Goal: Information Seeking & Learning: Check status

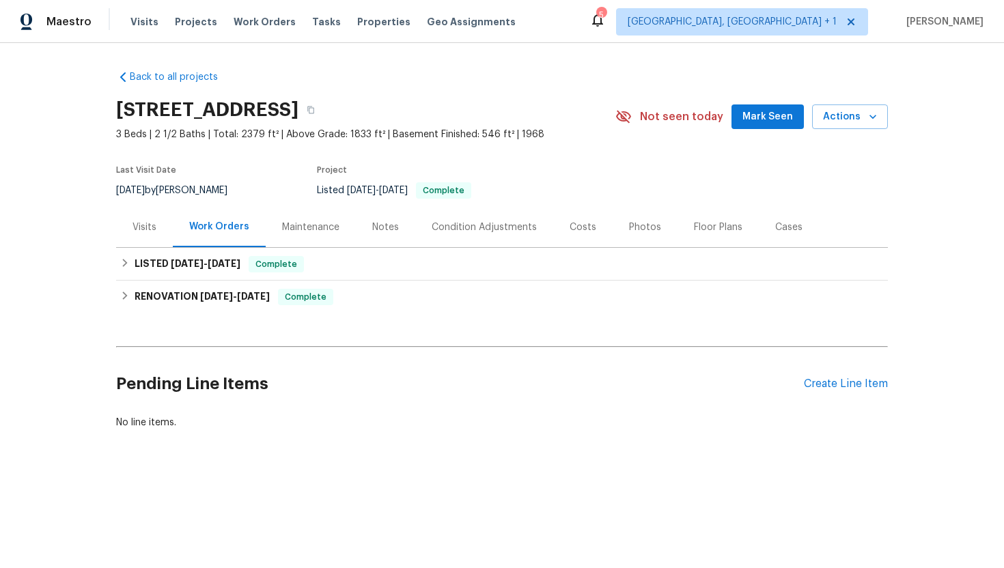
click at [152, 210] on div "Visits" at bounding box center [144, 227] width 57 height 40
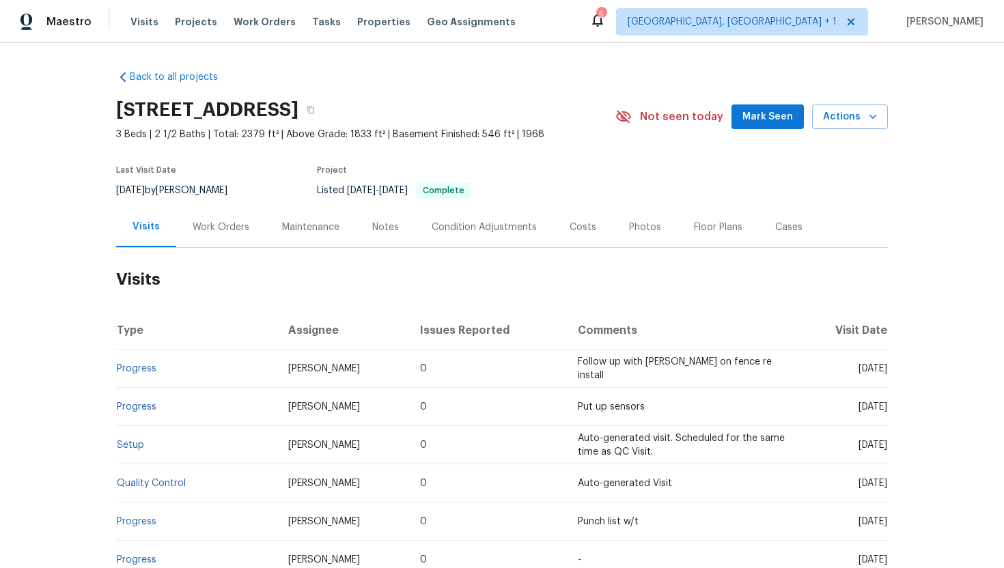
drag, startPoint x: 837, startPoint y: 371, endPoint x: 887, endPoint y: 370, distance: 49.9
click at [887, 370] on span "Wed, Jul 23 2025" at bounding box center [873, 369] width 29 height 10
copy span "Jul 23 2025"
click at [202, 240] on div "Work Orders" at bounding box center [220, 227] width 89 height 40
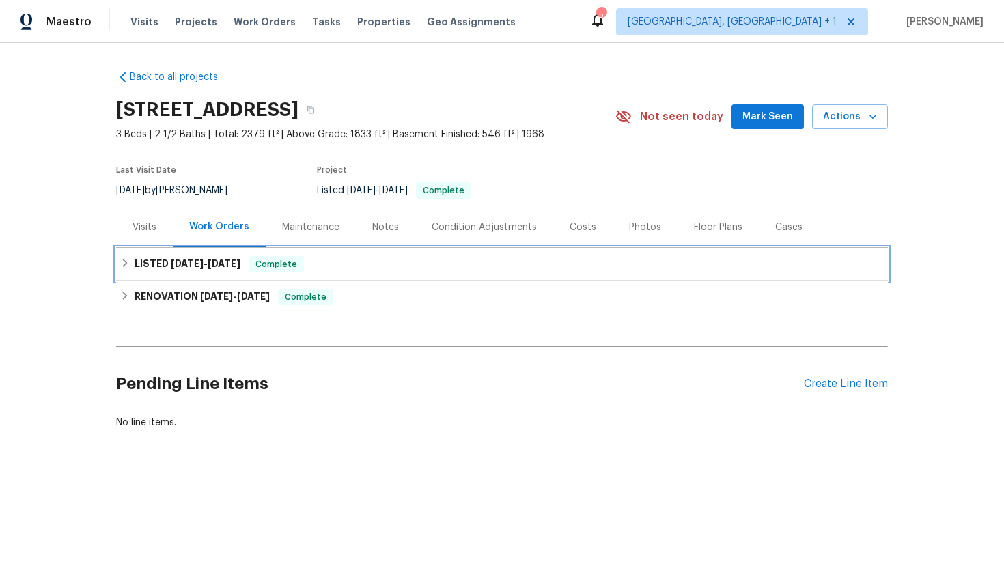
click at [223, 271] on h6 "LISTED 7/17/25 - 7/23/25" at bounding box center [188, 264] width 106 height 16
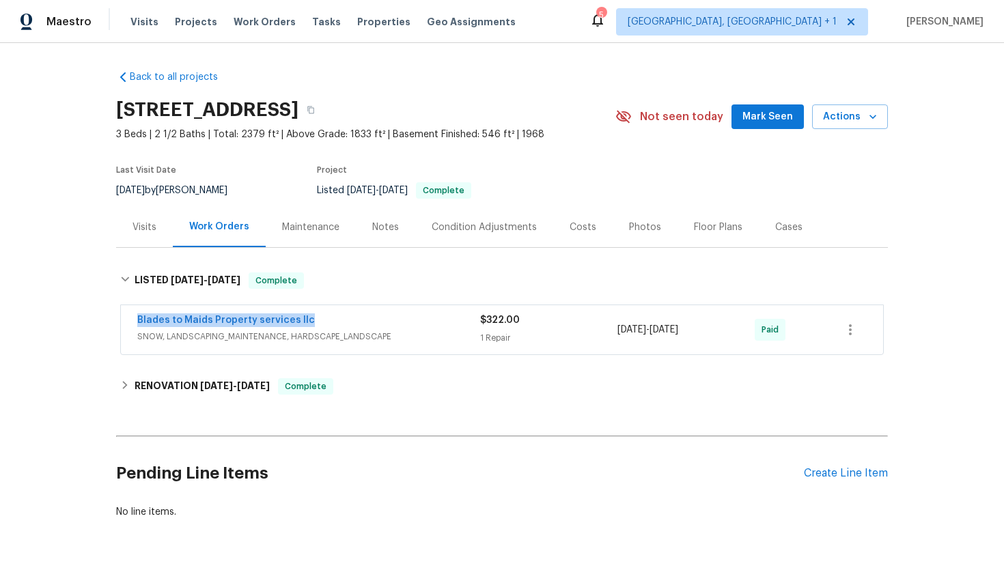
drag, startPoint x: 323, startPoint y: 317, endPoint x: 81, endPoint y: 312, distance: 241.9
click at [81, 312] on div "Back to all projects 706 Greenvale Ave W, Northfield, MN 55057 3 Beds | 2 1/2 B…" at bounding box center [502, 305] width 1004 height 525
copy link "Blades to Maids Property services llc"
drag, startPoint x: 710, startPoint y: 337, endPoint x: 605, endPoint y: 335, distance: 105.9
click at [605, 335] on div "Blades to Maids Property services llc SNOW, LANDSCAPING_MAINTENANCE, HARDSCAPE_…" at bounding box center [485, 330] width 697 height 33
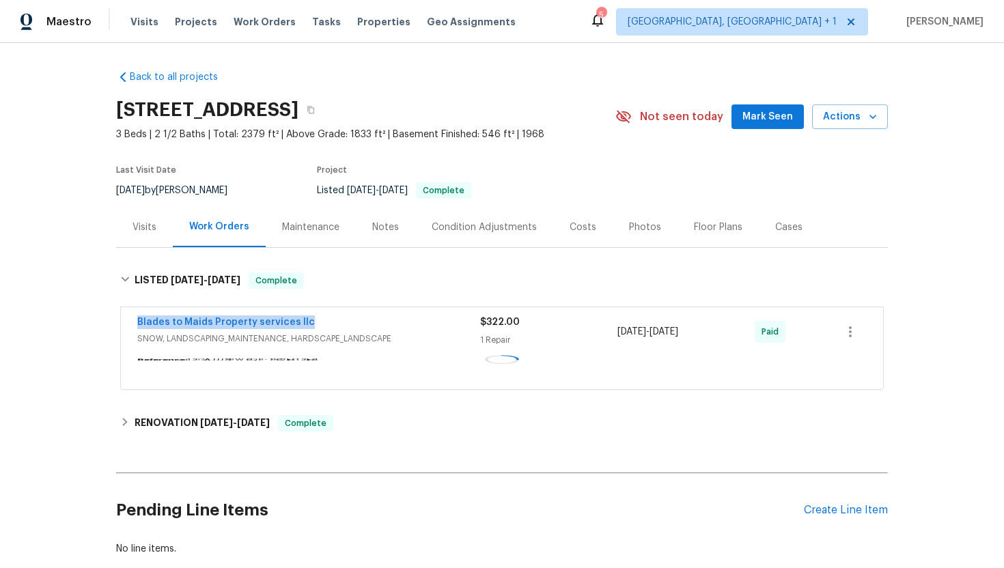
copy div "7/17/2025 - 7/23/2025"
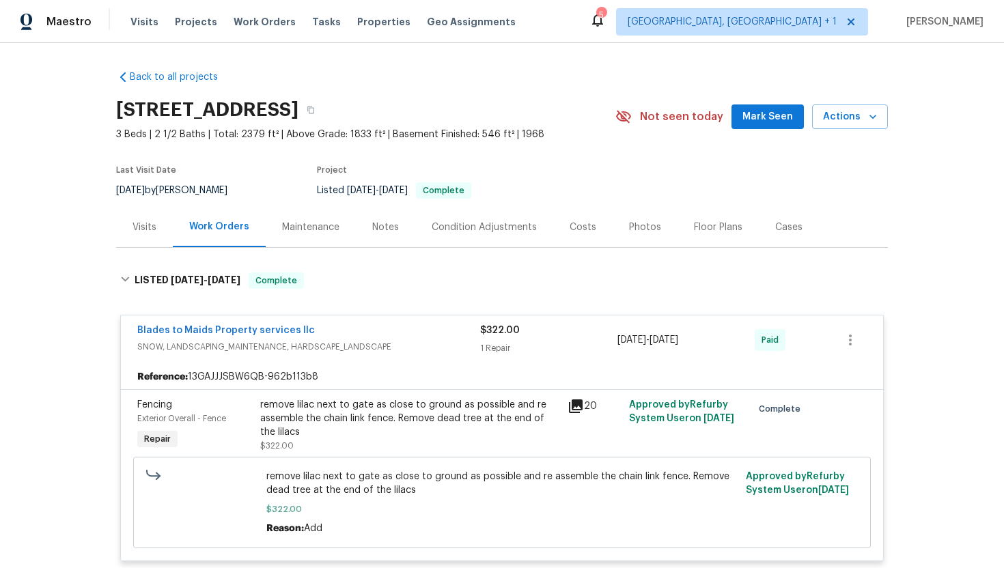
click at [150, 235] on div "Visits" at bounding box center [144, 227] width 57 height 40
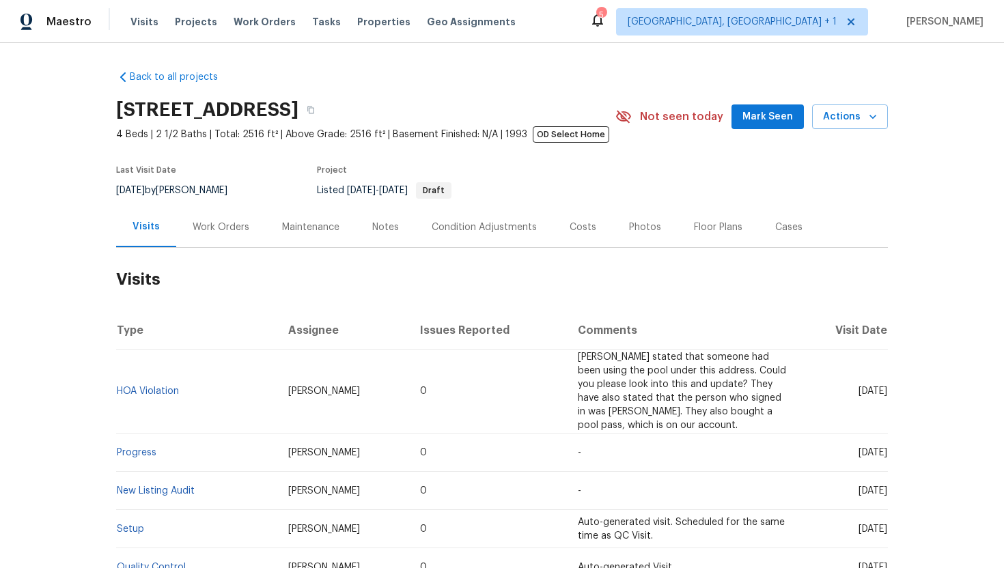
drag, startPoint x: 836, startPoint y: 394, endPoint x: 885, endPoint y: 393, distance: 49.9
click at [885, 393] on span "[DATE]" at bounding box center [873, 392] width 29 height 10
copy span "[DATE]"
click at [216, 235] on div "Work Orders" at bounding box center [220, 227] width 89 height 40
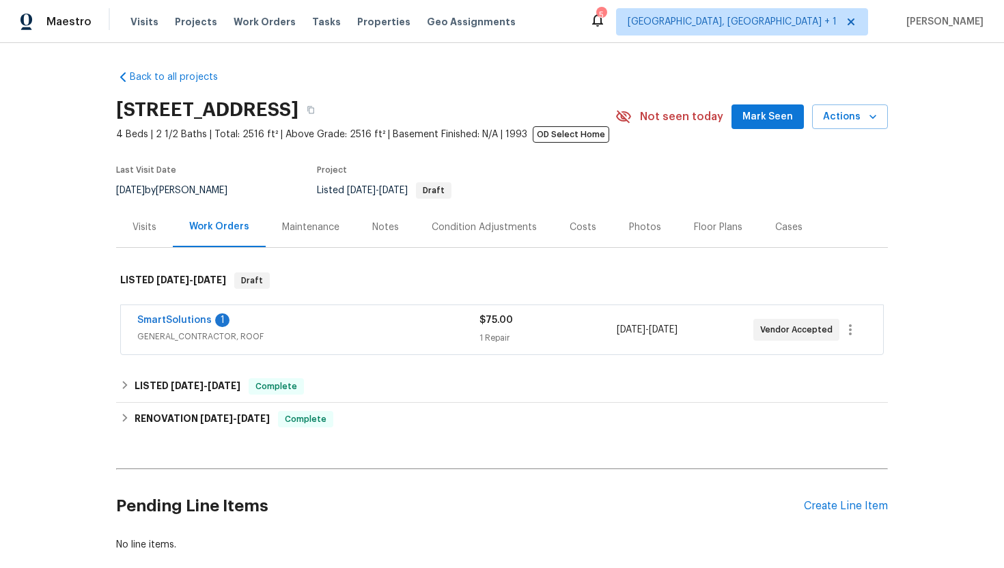
click at [285, 341] on span "GENERAL_CONTRACTOR, ROOF" at bounding box center [308, 337] width 342 height 14
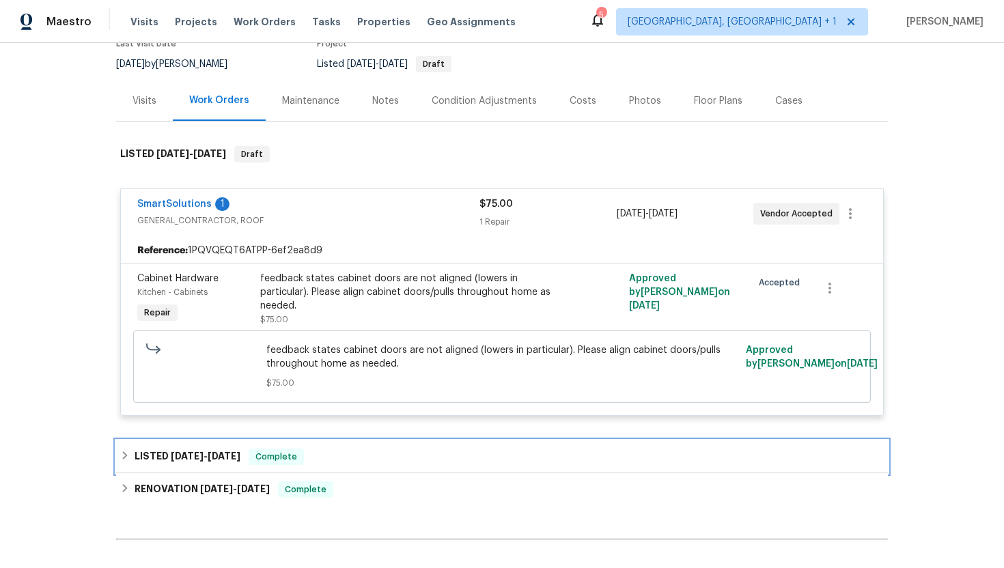
click at [277, 448] on div "LISTED [DATE] - [DATE] Complete" at bounding box center [502, 457] width 772 height 33
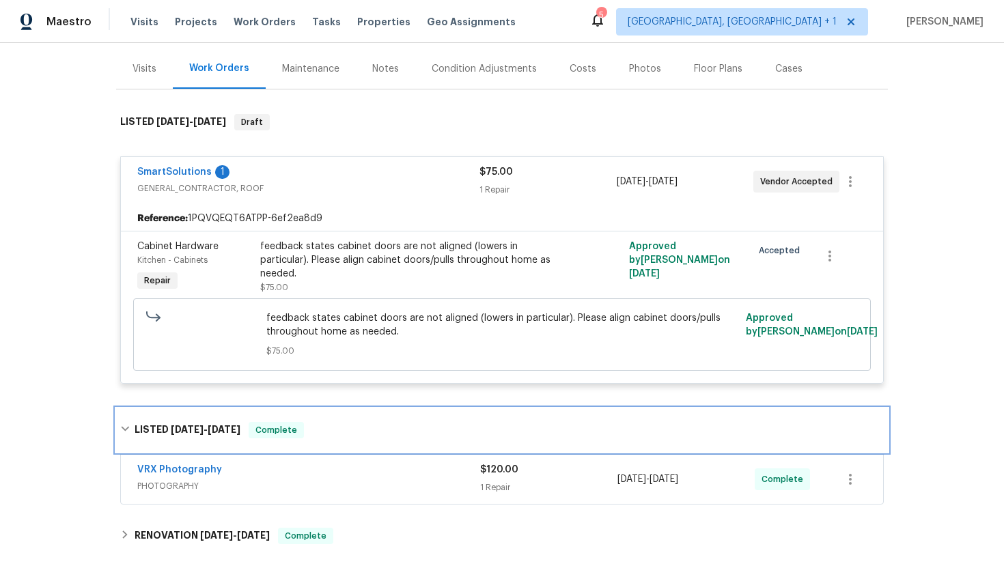
scroll to position [172, 0]
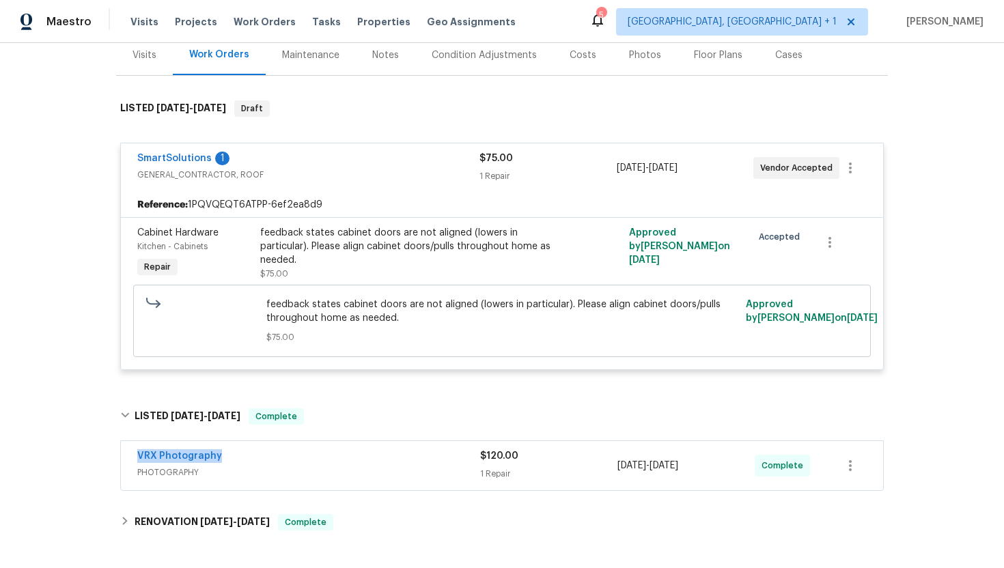
drag, startPoint x: 240, startPoint y: 461, endPoint x: 119, endPoint y: 461, distance: 120.9
click at [119, 461] on div "VRX Photography PHOTOGRAPHY $120.00 1 Repair [DATE] - [DATE] Complete" at bounding box center [502, 467] width 772 height 57
copy link "VRX Photography"
drag, startPoint x: 721, startPoint y: 471, endPoint x: 620, endPoint y: 470, distance: 101.8
click at [620, 470] on div "[DATE] - [DATE]" at bounding box center [686, 466] width 137 height 33
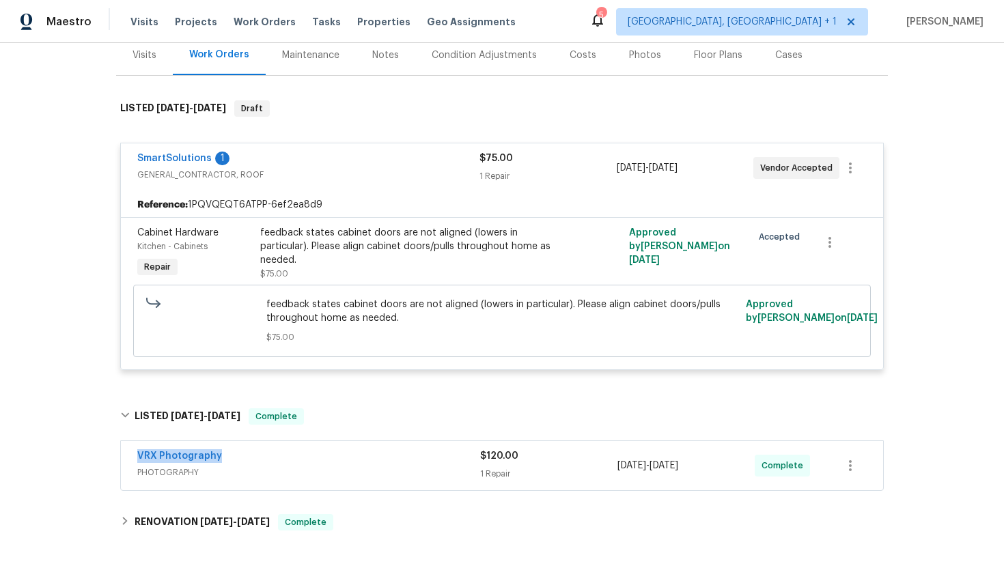
copy span "/25/2025 - [DATE]"
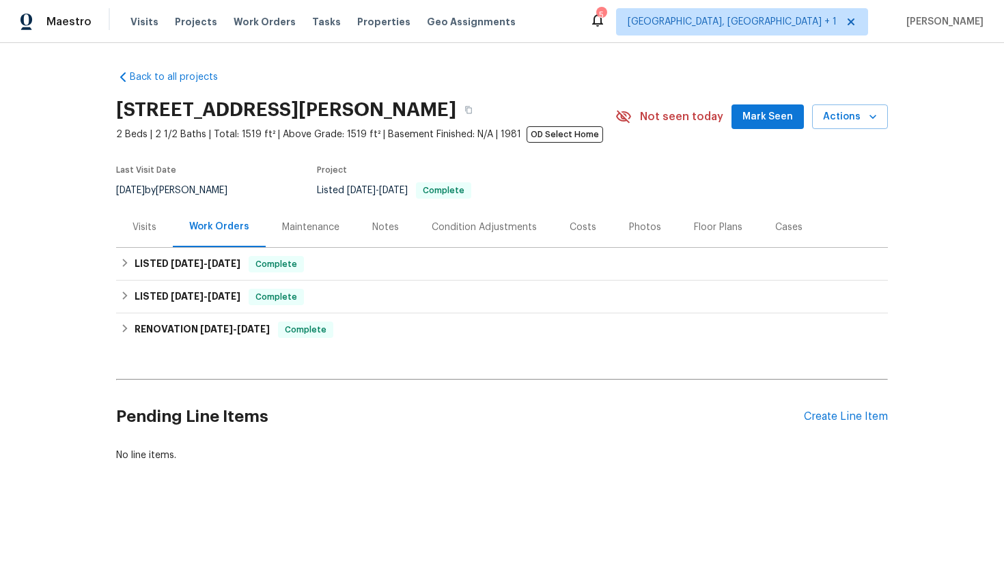
click at [163, 238] on div "Visits" at bounding box center [144, 227] width 57 height 40
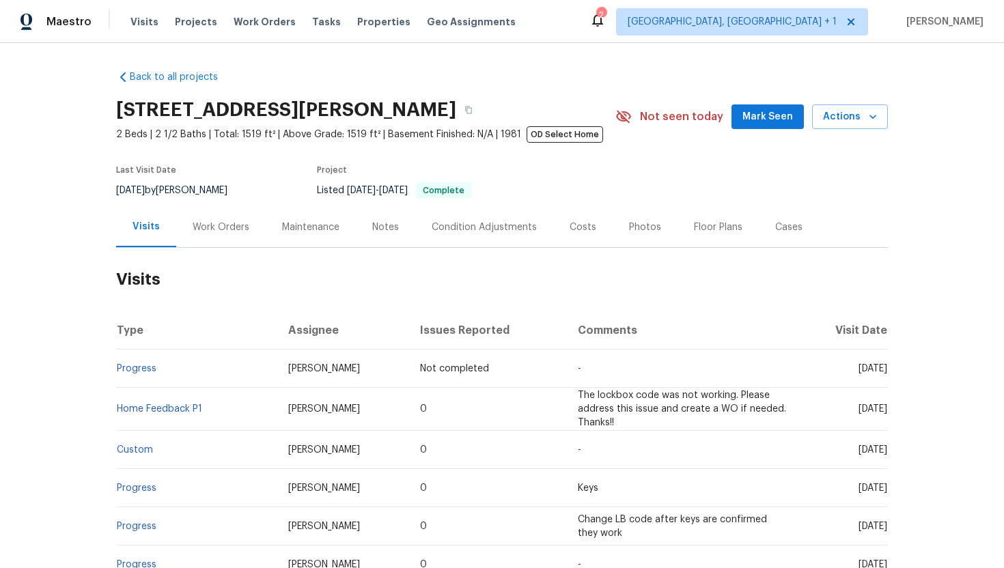
drag, startPoint x: 836, startPoint y: 411, endPoint x: 889, endPoint y: 417, distance: 53.0
click at [889, 417] on div "Back to all projects 11444 N 28th Dr Apt 13, Phoenix, AZ 85029 2 Beds | 2 1/2 B…" at bounding box center [502, 305] width 1004 height 525
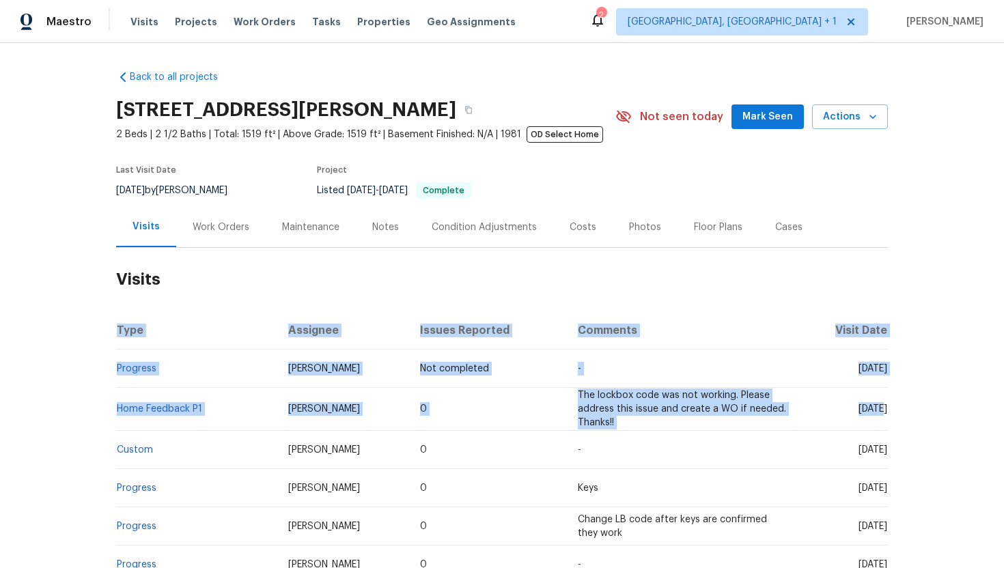
copy table "Type Assignee Issues Reported Comments Visit Date Progress Jeremy Van Kirk Not …"
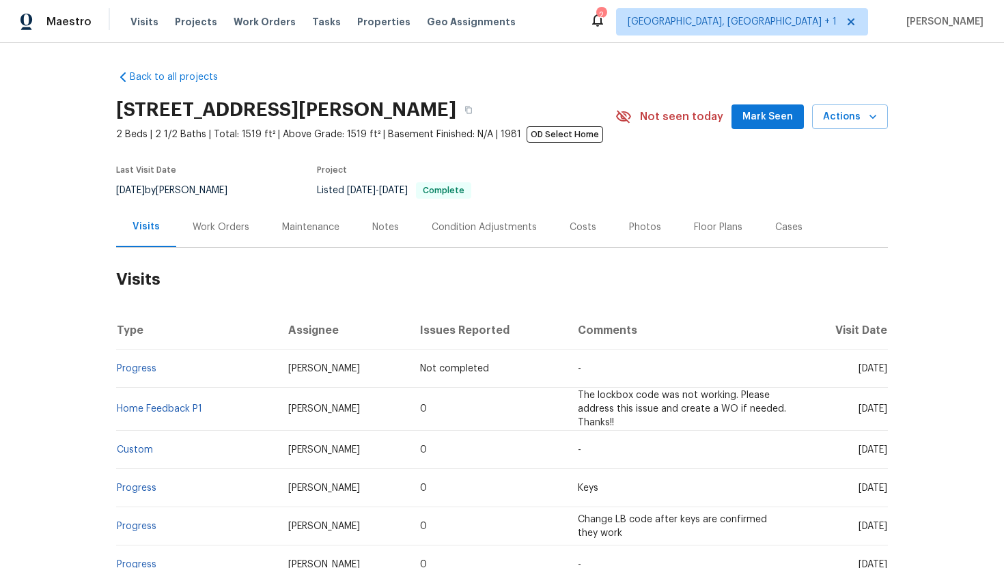
click at [807, 374] on td "Fri, Aug 29 2025" at bounding box center [843, 369] width 89 height 38
drag, startPoint x: 838, startPoint y: 413, endPoint x: 885, endPoint y: 415, distance: 47.2
click at [885, 415] on td "Mon, Jul 07 2025" at bounding box center [843, 409] width 89 height 43
copy span "Jul 07 2025"
click at [217, 238] on div "Work Orders" at bounding box center [220, 227] width 89 height 40
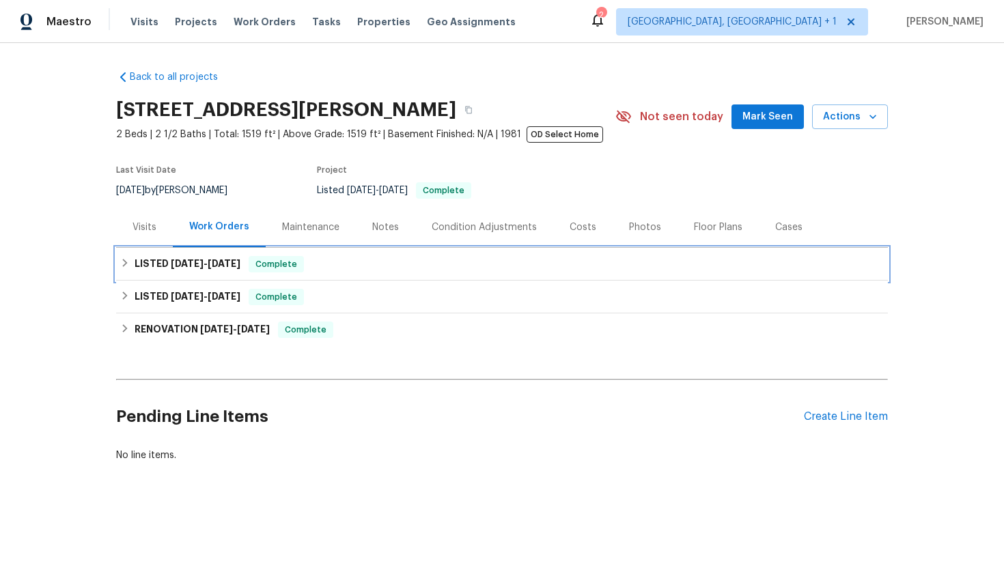
click at [240, 262] on div "LISTED 7/7/25 - 7/11/25 Complete" at bounding box center [502, 264] width 764 height 16
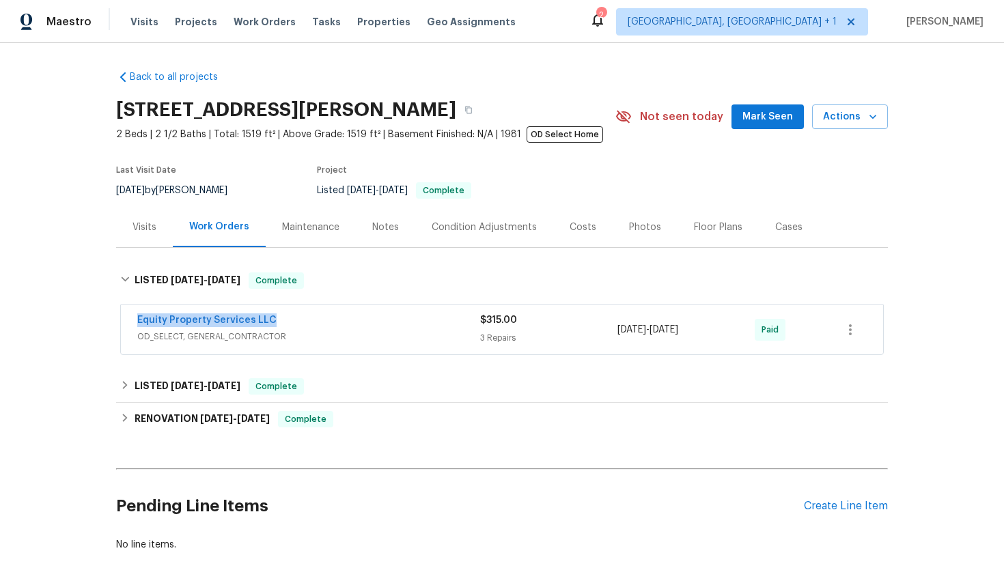
drag, startPoint x: 283, startPoint y: 320, endPoint x: 107, endPoint y: 322, distance: 176.3
click at [106, 322] on div "Back to all projects 11444 N 28th Dr Apt 13, Phoenix, AZ 85029 2 Beds | 2 1/2 B…" at bounding box center [502, 305] width 1004 height 525
copy link "Equity Property Services LLC"
drag, startPoint x: 706, startPoint y: 336, endPoint x: 603, endPoint y: 336, distance: 102.5
click at [603, 336] on div "Equity Property Services LLC OD_SELECT, GENERAL_CONTRACTOR $315.00 3 Repairs 7/…" at bounding box center [485, 330] width 697 height 33
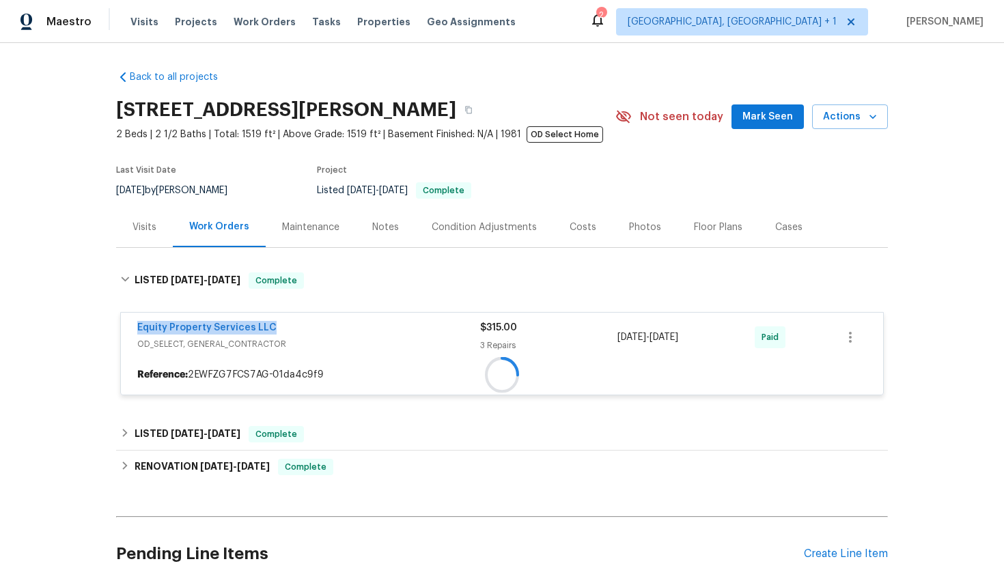
copy div "7/7/2025 - 7/11/2025"
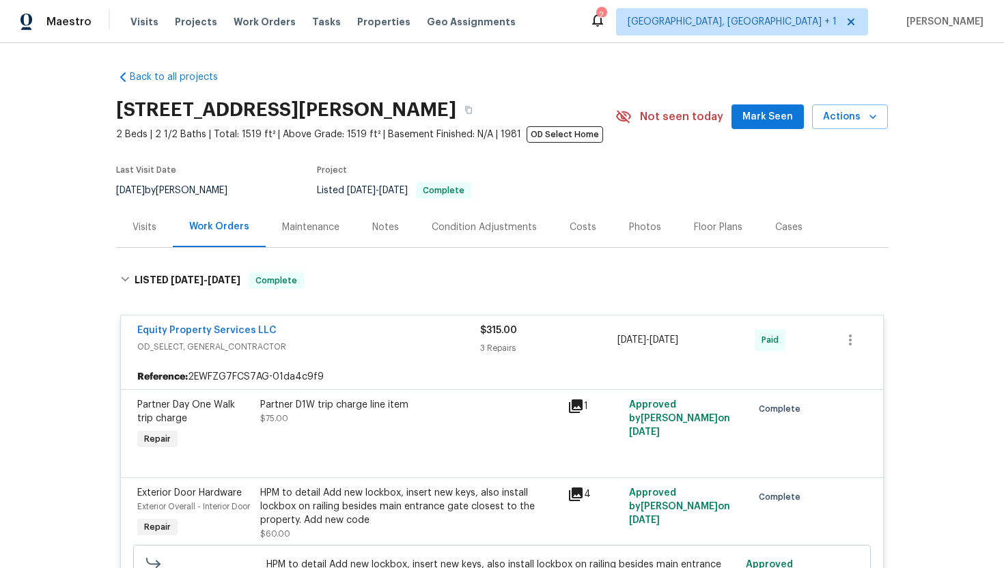
click at [132, 240] on div "Visits" at bounding box center [144, 227] width 57 height 40
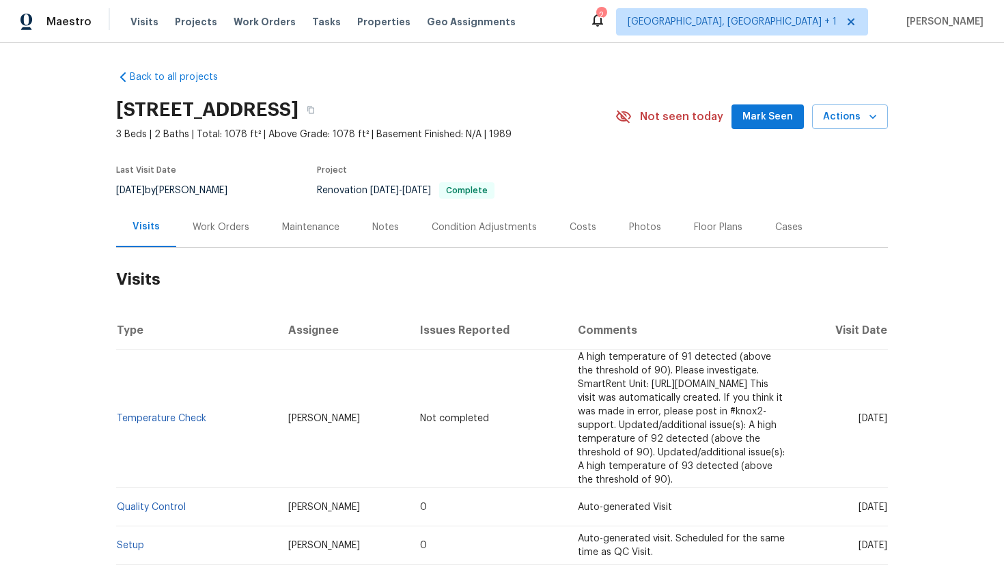
scroll to position [3, 0]
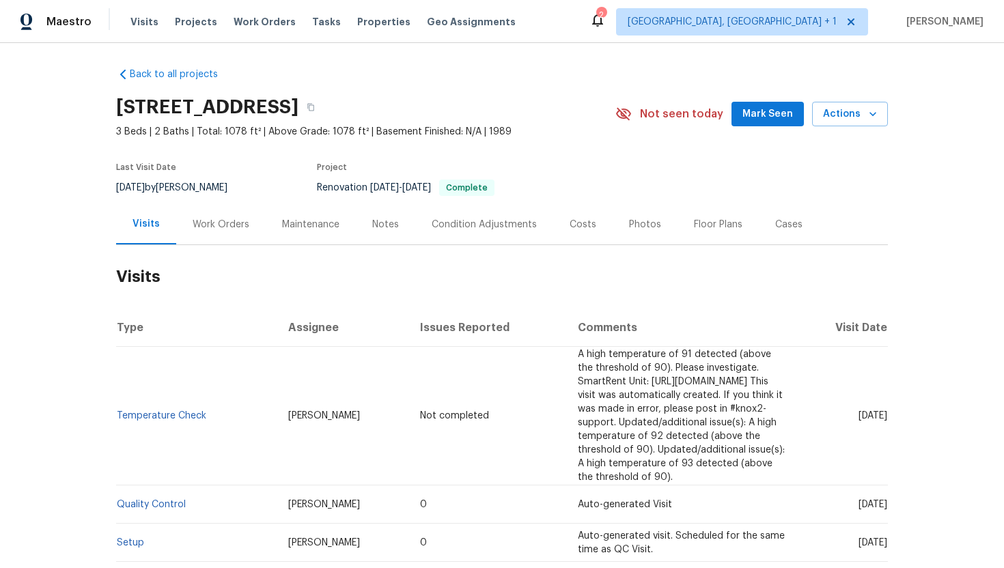
click at [215, 220] on div "Work Orders" at bounding box center [221, 225] width 57 height 14
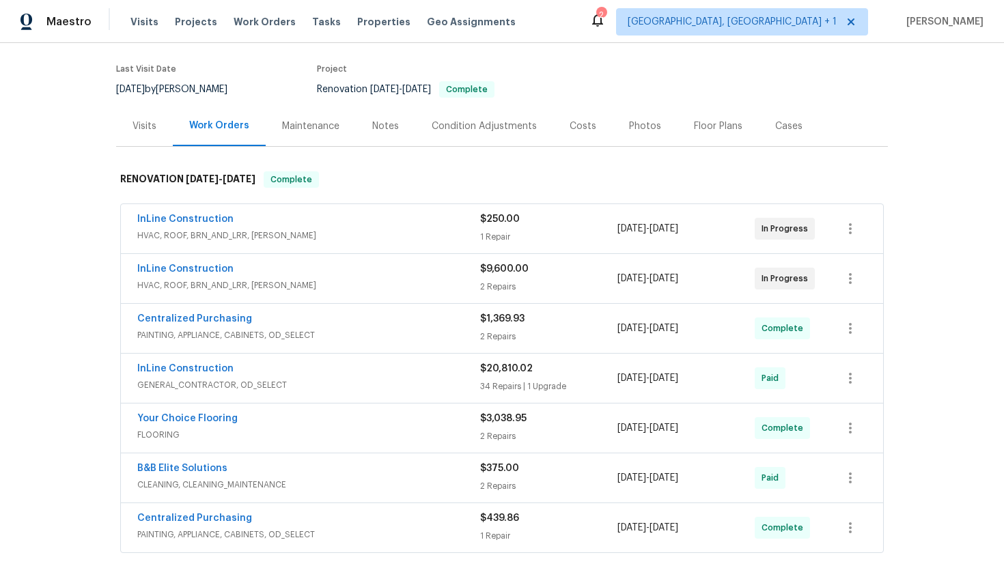
scroll to position [107, 0]
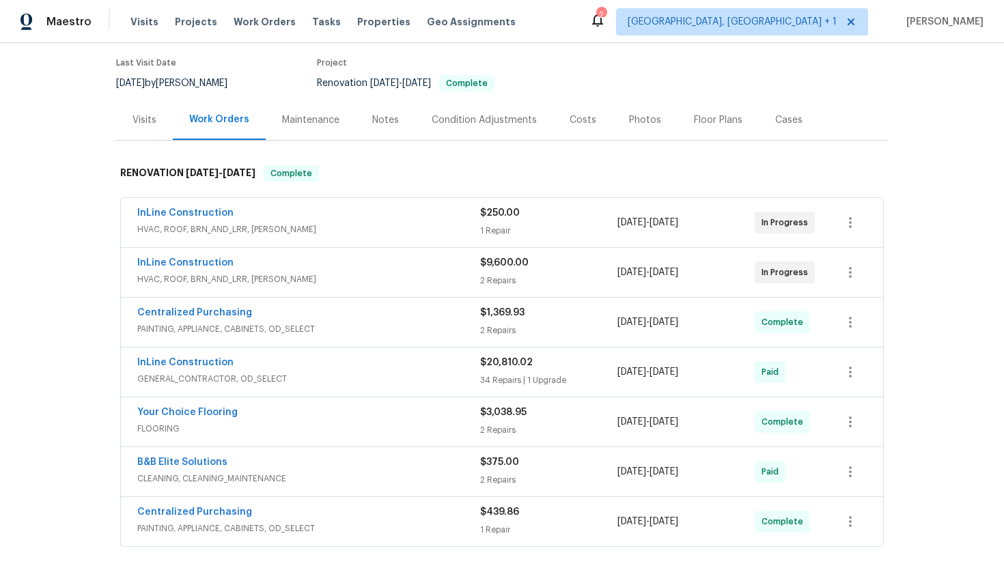
click at [315, 285] on span "HVAC, ROOF, BRN_AND_LRR, WELLS" at bounding box center [308, 280] width 343 height 14
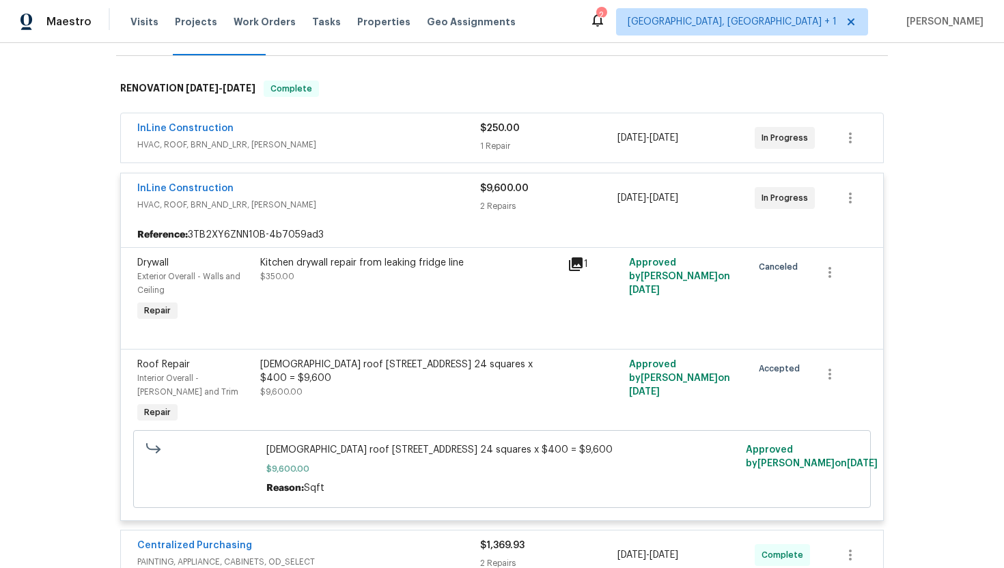
scroll to position [206, 0]
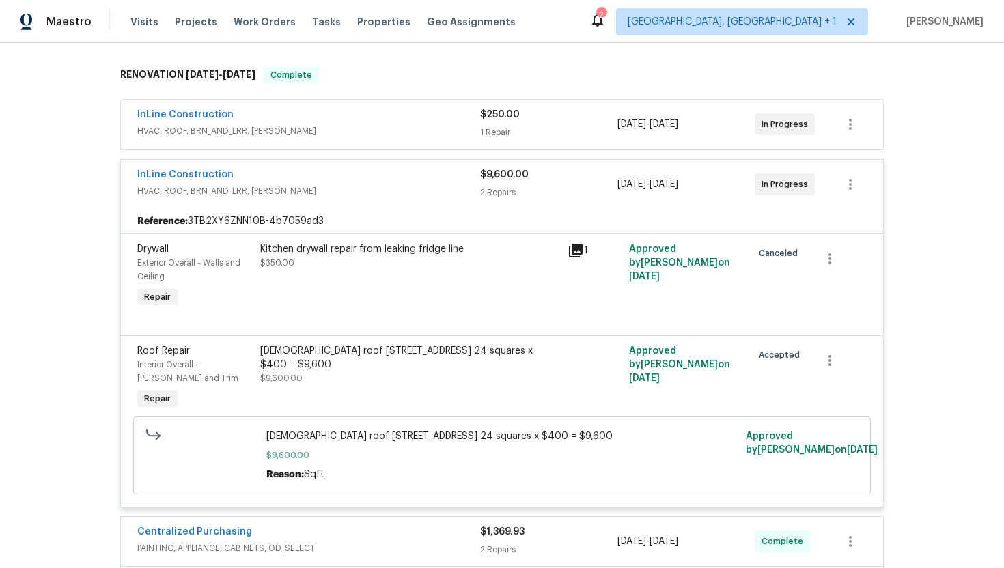
click at [342, 124] on span "HVAC, ROOF, BRN_AND_LRR, WELLS" at bounding box center [308, 131] width 343 height 14
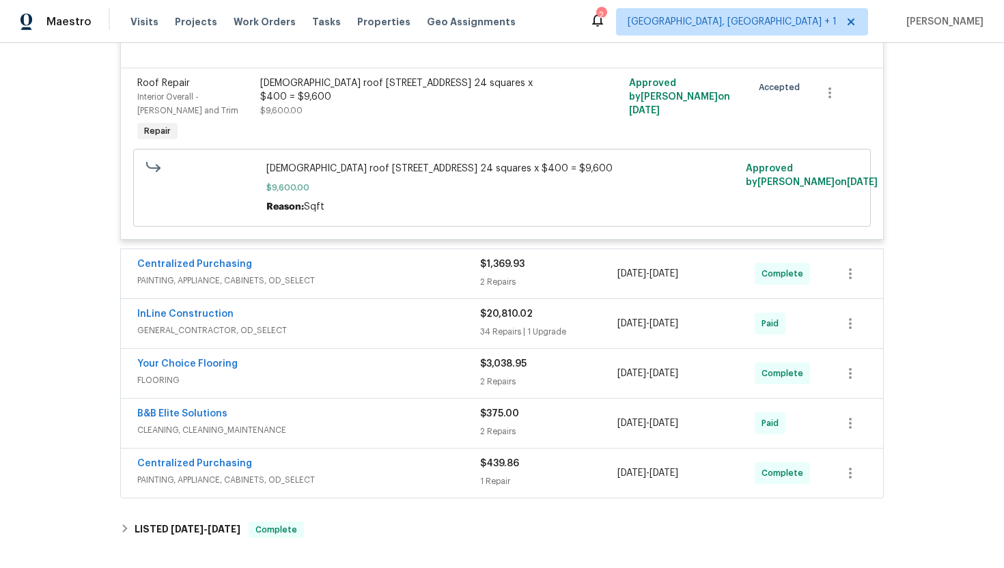
scroll to position [684, 0]
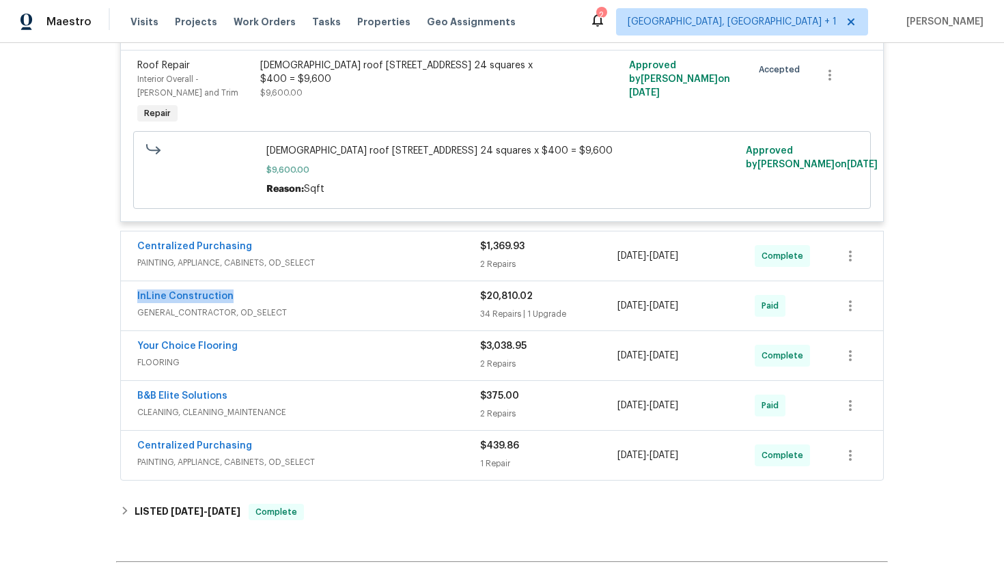
drag, startPoint x: 249, startPoint y: 299, endPoint x: 130, endPoint y: 299, distance: 118.9
click at [130, 299] on div "InLine Construction GENERAL_CONTRACTOR, OD_SELECT $20,810.02 34 Repairs | 1 Upg…" at bounding box center [502, 305] width 762 height 49
copy link "InLine Construction"
drag, startPoint x: 726, startPoint y: 307, endPoint x: 609, endPoint y: 305, distance: 116.8
click at [609, 305] on div "InLine Construction GENERAL_CONTRACTOR, OD_SELECT $20,810.02 34 Repairs | 1 Upg…" at bounding box center [485, 306] width 697 height 33
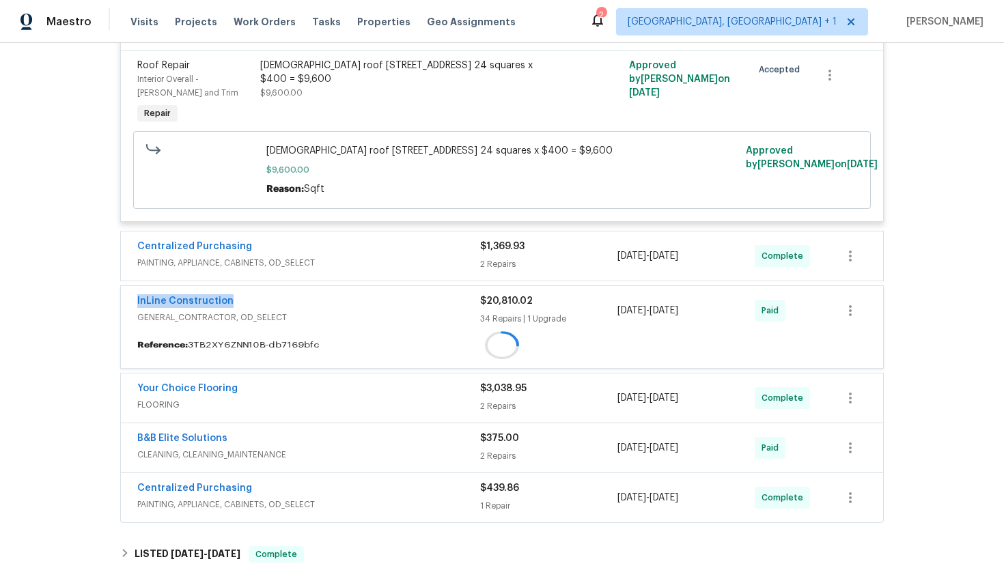
copy div "34 Repairs | 1 Upgrade 7/22/2025 - 8/22/2025"
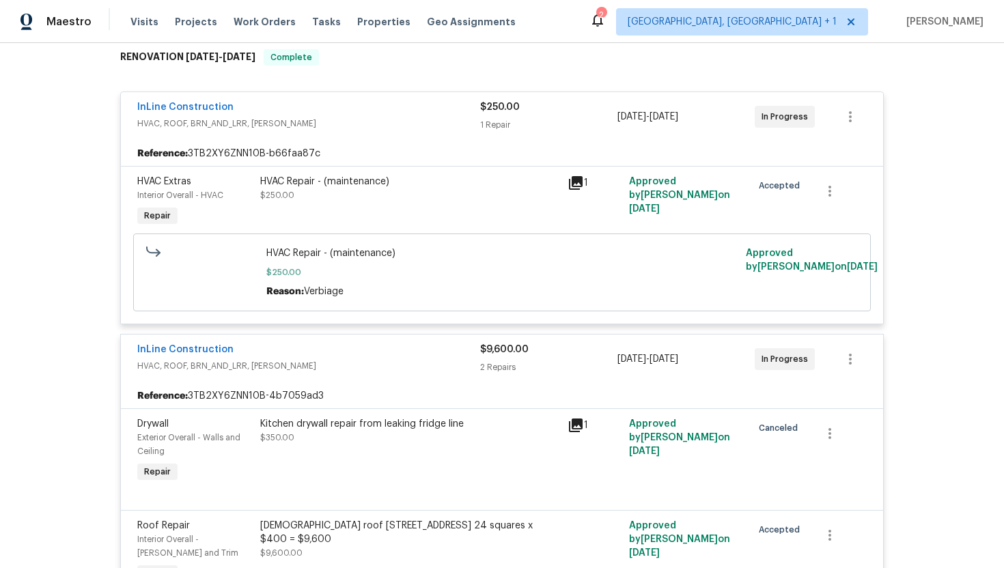
scroll to position [0, 0]
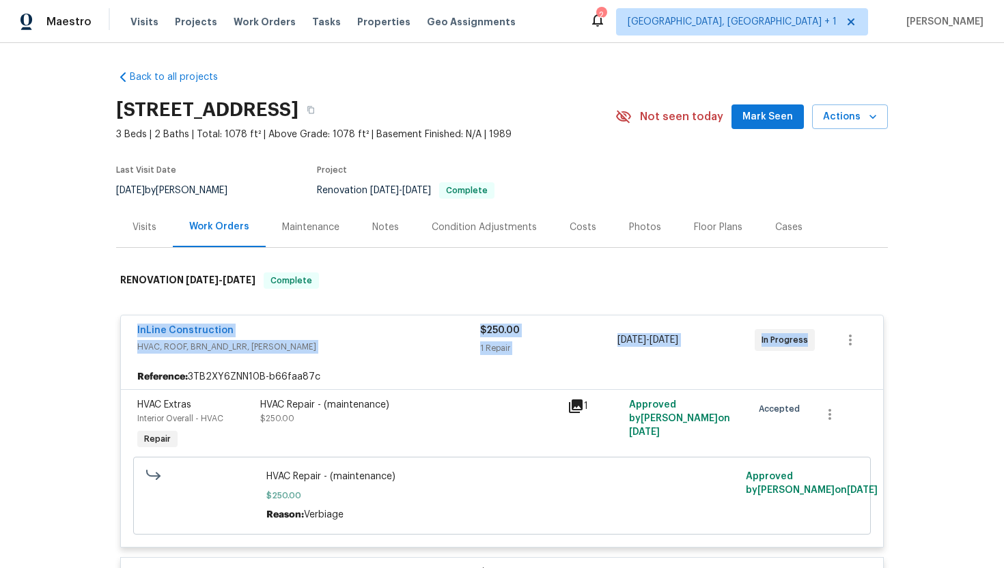
drag, startPoint x: 805, startPoint y: 345, endPoint x: 113, endPoint y: 321, distance: 691.8
click at [113, 321] on div "Back to all projects 6300 NW 13th Ave, Ocala, FL 34475 3 Beds | 2 Baths | Total…" at bounding box center [502, 305] width 1004 height 525
copy div "InLine Construction HVAC, ROOF, BRN_AND_LRR, WELLS $250.00 1 Repair 8/15/2025 -…"
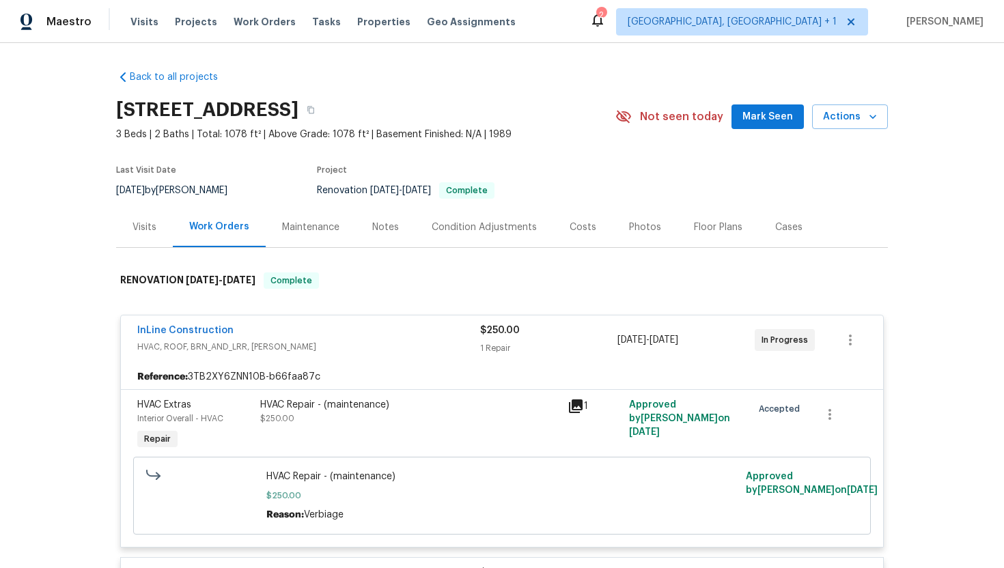
click at [149, 243] on div "Visits" at bounding box center [144, 227] width 57 height 40
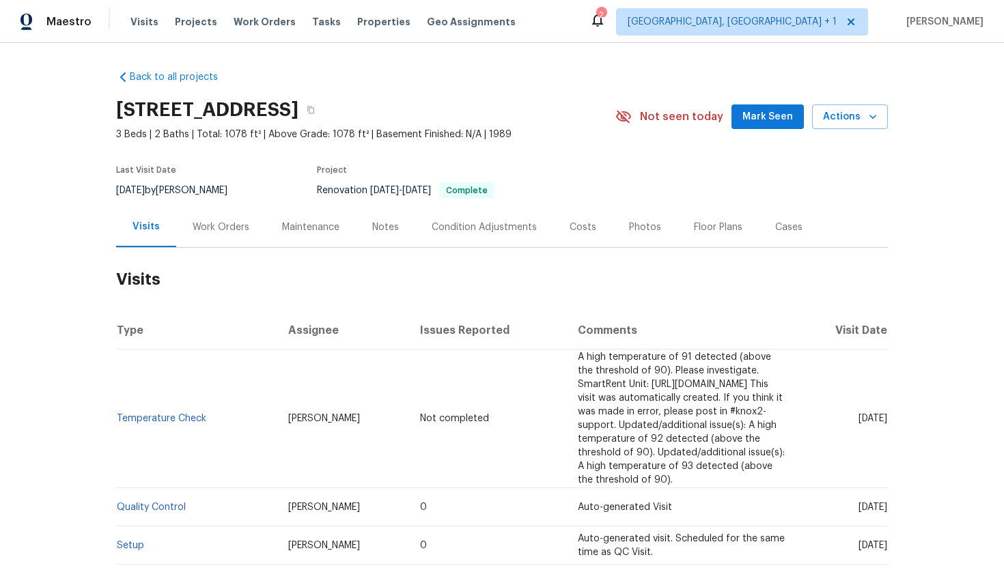
click at [205, 232] on div "Work Orders" at bounding box center [221, 228] width 57 height 14
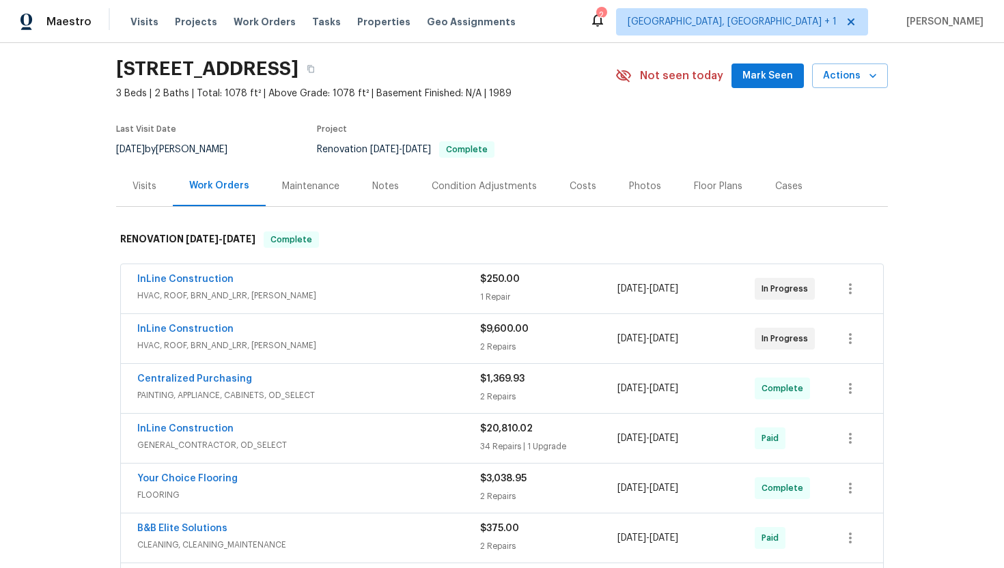
scroll to position [138, 0]
